Goal: Information Seeking & Learning: Learn about a topic

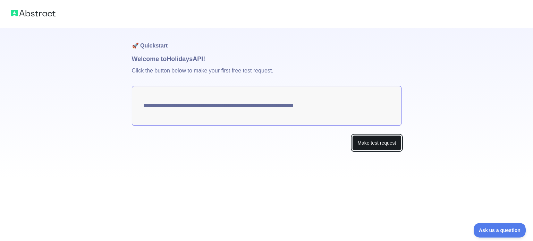
click at [375, 144] on button "Make test request" at bounding box center [376, 143] width 49 height 16
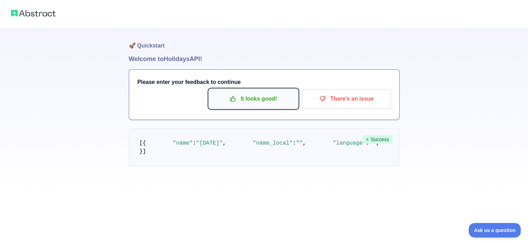
click at [266, 97] on p "It looks good!" at bounding box center [253, 99] width 78 height 12
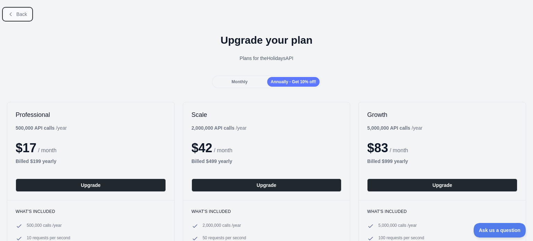
click at [18, 12] on span "Back" at bounding box center [21, 14] width 11 height 6
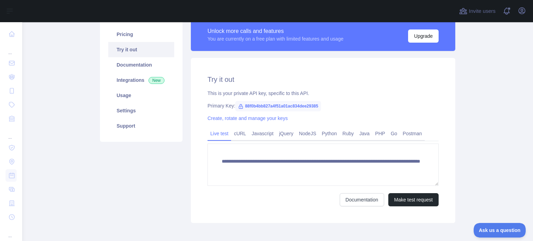
scroll to position [69, 0]
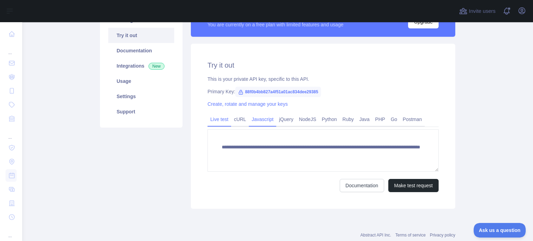
click at [256, 122] on link "Javascript" at bounding box center [262, 119] width 27 height 11
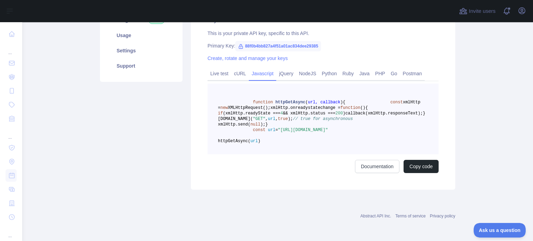
scroll to position [104, 0]
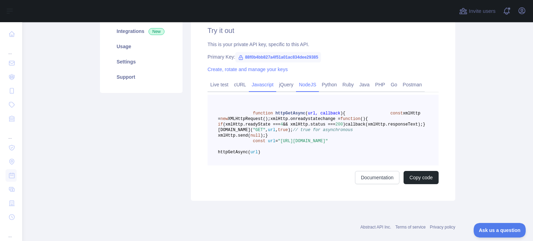
click at [308, 86] on link "NodeJS" at bounding box center [307, 84] width 23 height 11
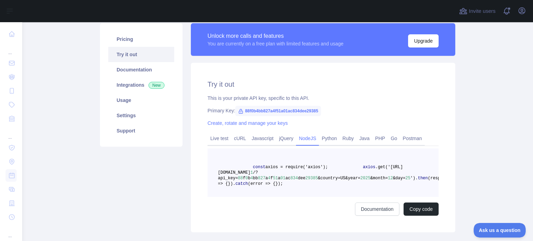
scroll to position [35, 0]
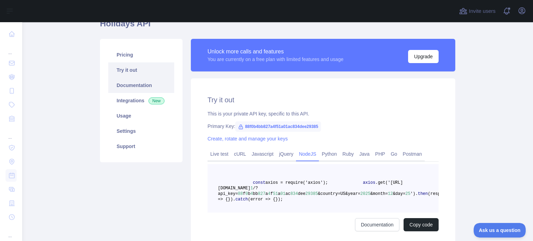
click at [135, 87] on link "Documentation" at bounding box center [141, 85] width 66 height 15
